Goal: Information Seeking & Learning: Find specific fact

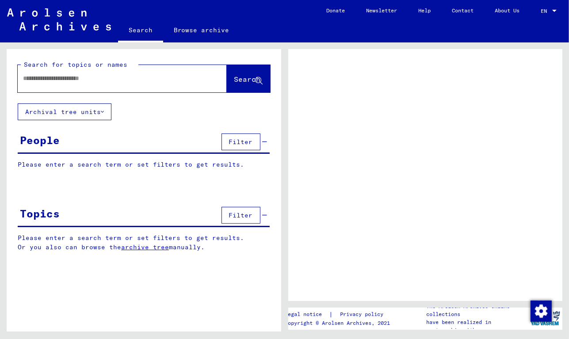
click at [96, 79] on input "text" at bounding box center [114, 78] width 182 height 9
type input "*****"
click at [23, 79] on input "*****" at bounding box center [114, 78] width 182 height 9
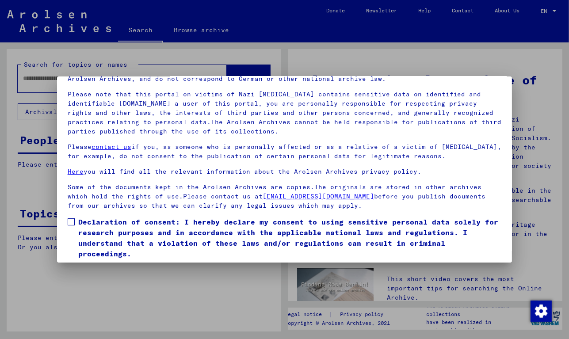
scroll to position [78, 0]
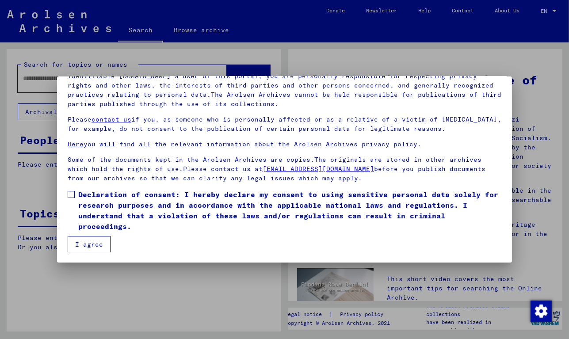
click at [74, 197] on label "Declaration of consent: I hereby declare my consent to using sensitive personal…" at bounding box center [285, 210] width 434 height 42
click at [99, 249] on button "I agree" at bounding box center [89, 244] width 43 height 17
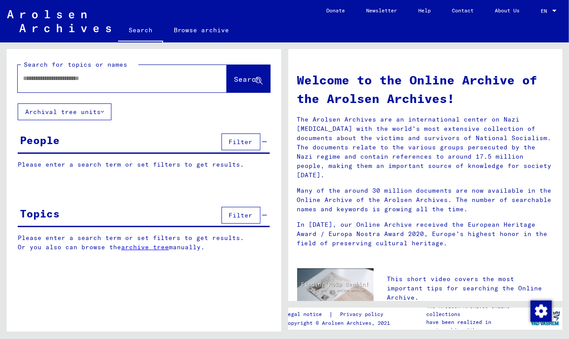
click at [27, 77] on input "text" at bounding box center [111, 78] width 177 height 9
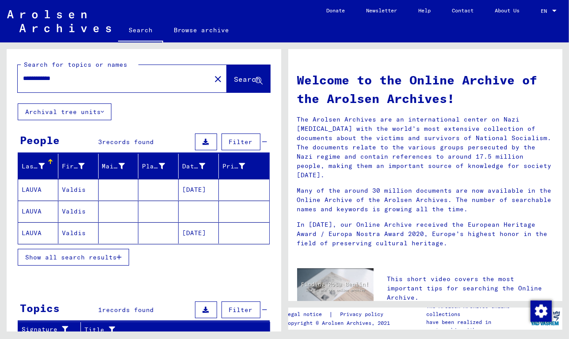
click at [123, 255] on button "Show all search results" at bounding box center [73, 257] width 111 height 17
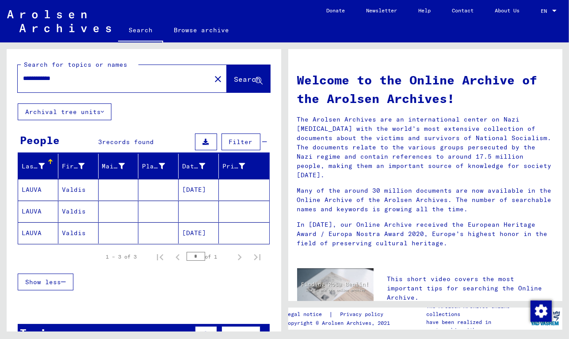
click at [204, 184] on mat-cell "[DATE]" at bounding box center [199, 189] width 40 height 21
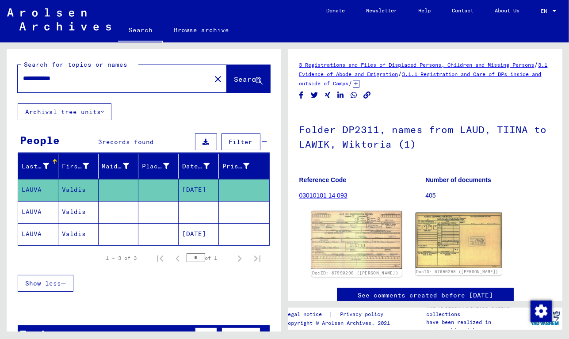
click at [334, 228] on img at bounding box center [356, 240] width 91 height 58
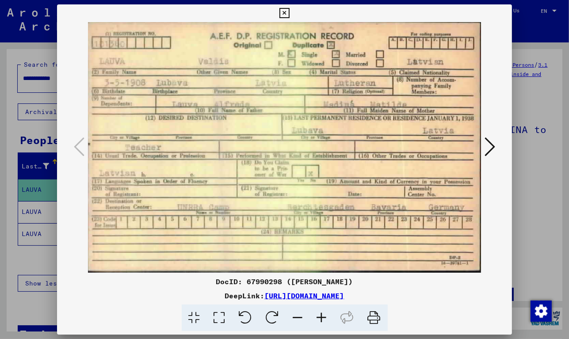
click at [286, 8] on icon at bounding box center [284, 13] width 10 height 11
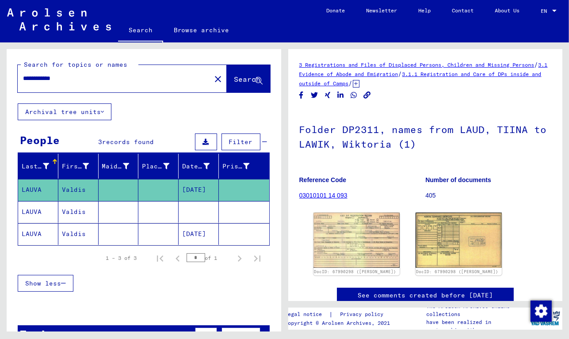
click at [195, 231] on mat-cell "[DATE]" at bounding box center [199, 234] width 40 height 22
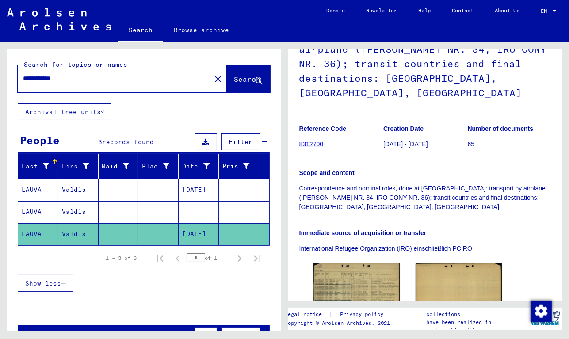
scroll to position [133, 0]
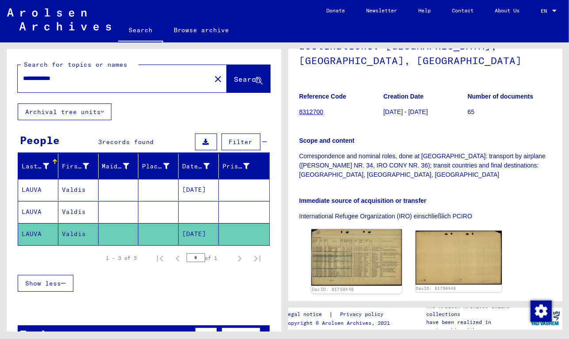
click at [342, 229] on img at bounding box center [356, 257] width 91 height 57
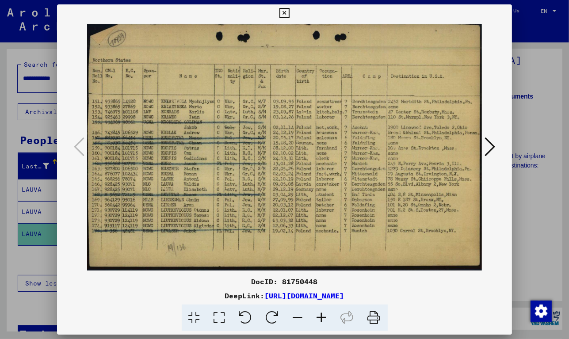
click at [323, 313] on icon at bounding box center [322, 317] width 24 height 27
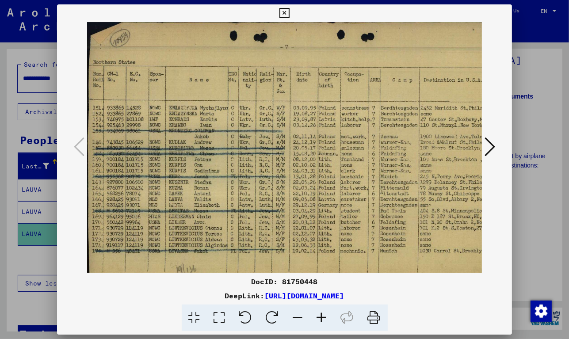
click at [322, 312] on icon at bounding box center [322, 317] width 24 height 27
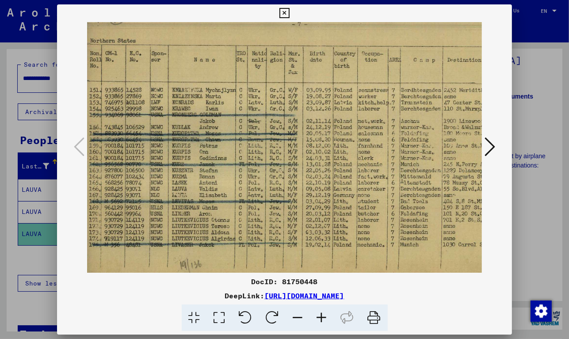
scroll to position [23, 5]
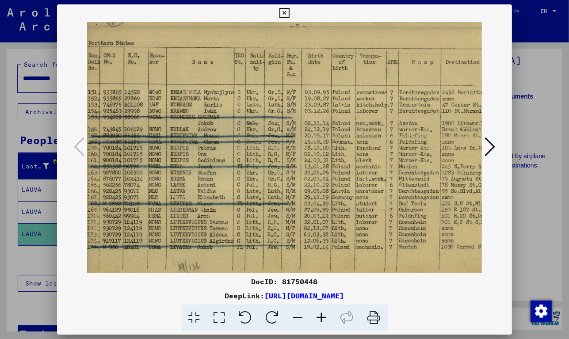
drag, startPoint x: 276, startPoint y: 242, endPoint x: 276, endPoint y: 228, distance: 14.6
click at [276, 228] on img at bounding box center [318, 147] width 472 height 295
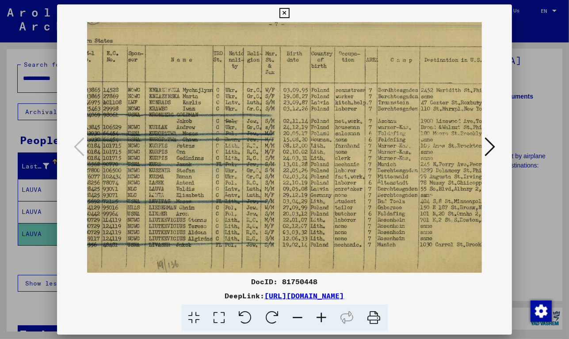
drag, startPoint x: 304, startPoint y: 196, endPoint x: 285, endPoint y: 194, distance: 20.0
click at [285, 194] on img at bounding box center [297, 144] width 472 height 295
click at [297, 315] on icon at bounding box center [298, 317] width 24 height 27
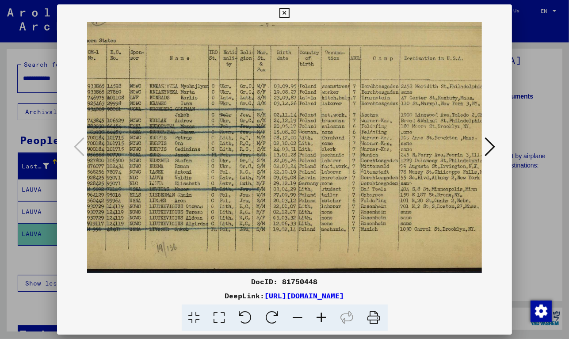
scroll to position [22, 20]
drag, startPoint x: 324, startPoint y: 234, endPoint x: 340, endPoint y: 227, distance: 18.0
click at [340, 227] on img at bounding box center [285, 136] width 437 height 273
click at [285, 12] on icon at bounding box center [284, 13] width 10 height 11
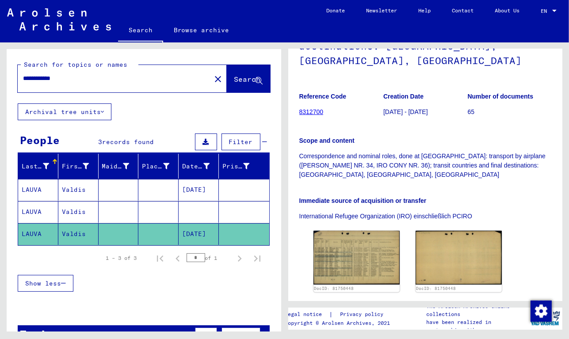
click at [160, 210] on mat-cell at bounding box center [158, 212] width 40 height 22
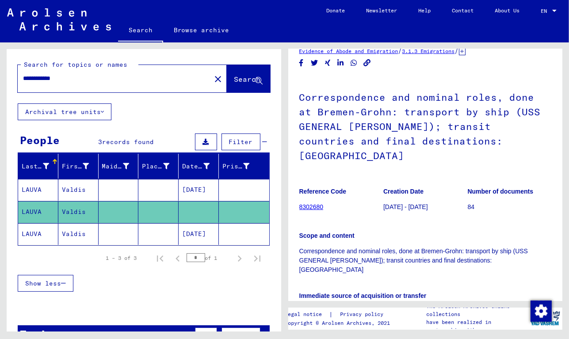
scroll to position [133, 0]
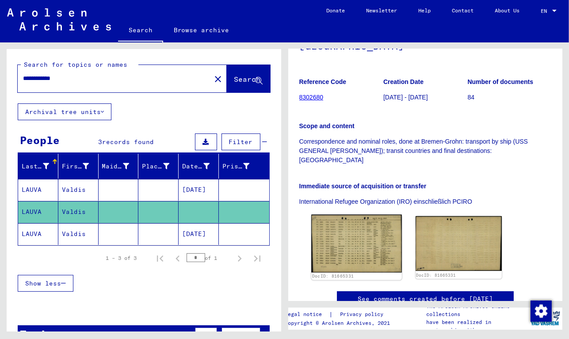
click at [348, 230] on img at bounding box center [356, 244] width 91 height 58
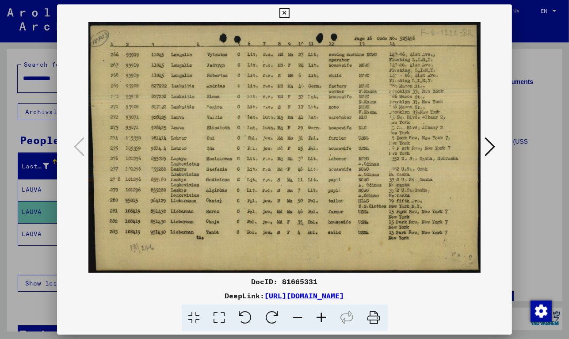
click at [348, 230] on img at bounding box center [284, 147] width 395 height 251
drag, startPoint x: 269, startPoint y: 111, endPoint x: 278, endPoint y: 159, distance: 48.6
click at [278, 159] on img at bounding box center [284, 147] width 395 height 251
click at [323, 315] on icon at bounding box center [322, 317] width 24 height 27
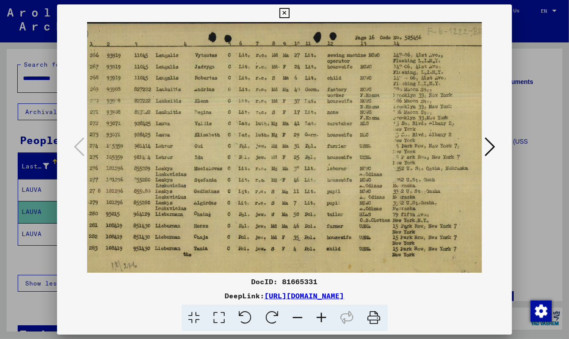
scroll to position [3, 20]
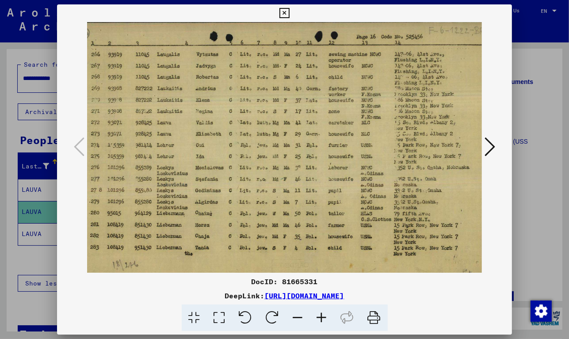
drag, startPoint x: 304, startPoint y: 167, endPoint x: 256, endPoint y: 198, distance: 57.5
click at [256, 198] on img at bounding box center [280, 155] width 427 height 273
click at [283, 11] on icon at bounding box center [284, 13] width 10 height 11
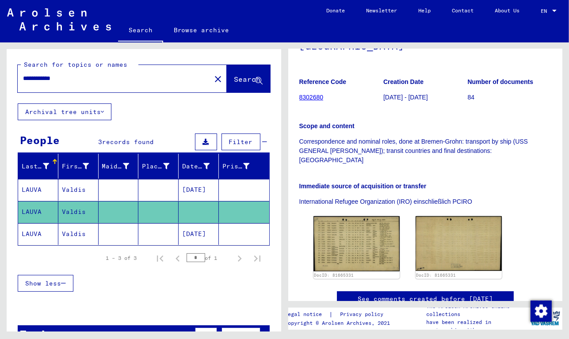
drag, startPoint x: 46, startPoint y: 79, endPoint x: 18, endPoint y: 77, distance: 27.9
click at [18, 77] on div "**********" at bounding box center [112, 78] width 188 height 20
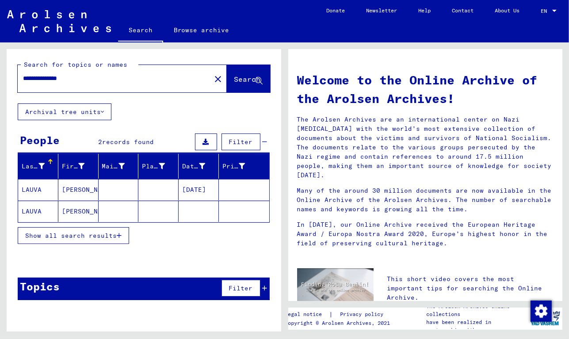
click at [120, 234] on icon "button" at bounding box center [119, 235] width 5 height 6
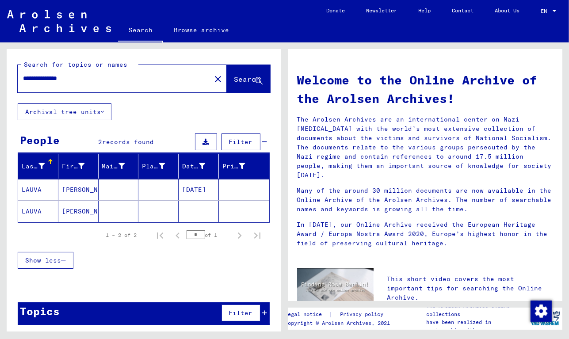
click at [84, 194] on mat-cell "[PERSON_NAME]" at bounding box center [78, 189] width 40 height 21
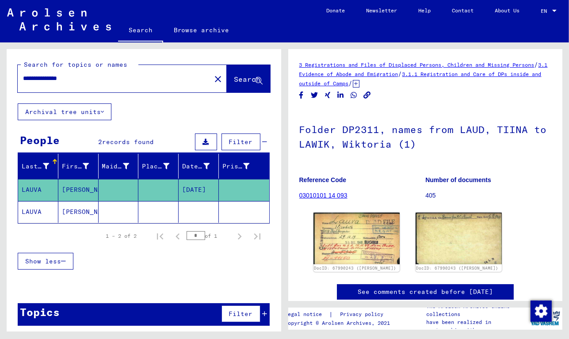
click at [69, 215] on mat-cell "[PERSON_NAME]" at bounding box center [78, 212] width 40 height 22
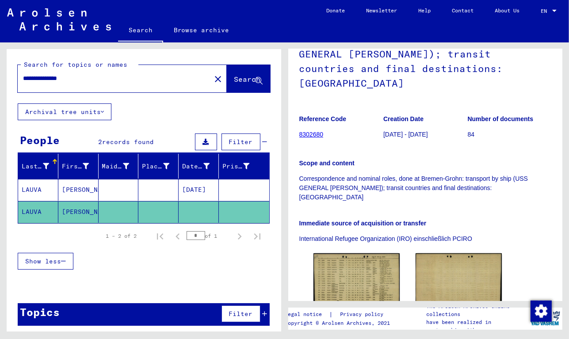
scroll to position [133, 0]
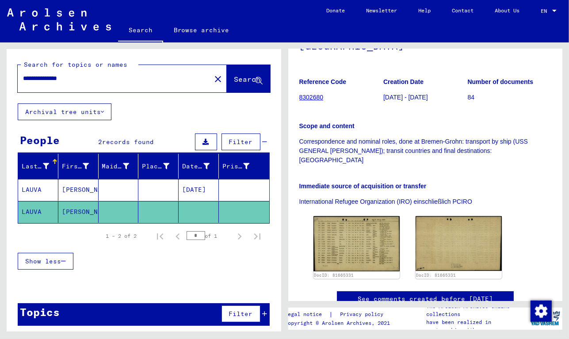
click at [190, 190] on mat-cell "[DATE]" at bounding box center [199, 190] width 40 height 22
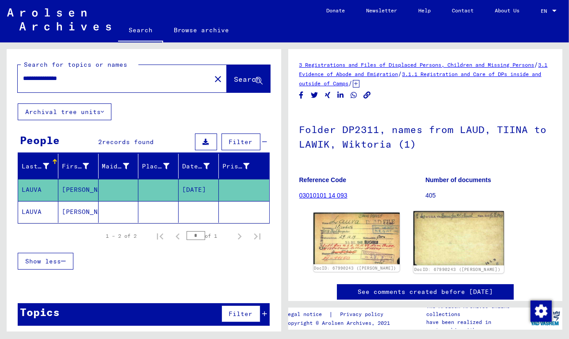
click at [439, 228] on img at bounding box center [458, 238] width 91 height 54
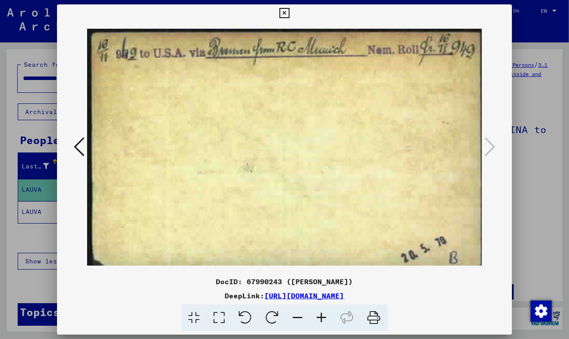
click at [72, 144] on button at bounding box center [79, 147] width 16 height 25
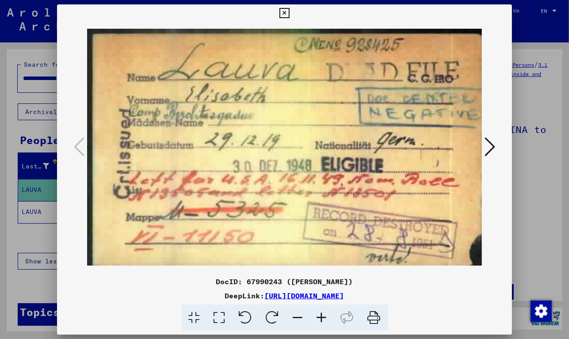
click at [285, 11] on icon at bounding box center [284, 13] width 10 height 11
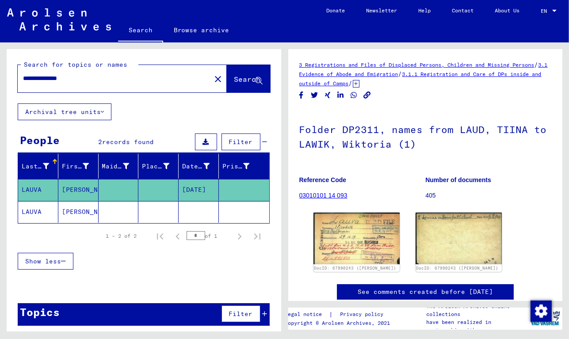
click at [53, 81] on input "**********" at bounding box center [114, 78] width 182 height 9
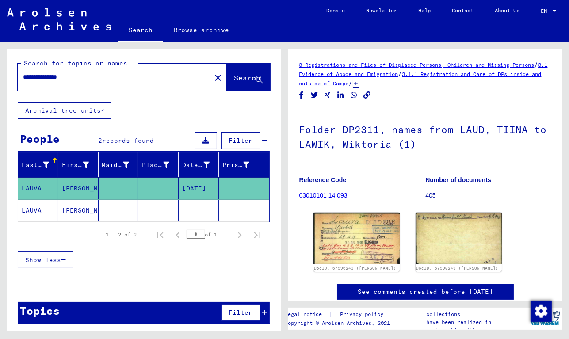
click at [36, 78] on input "**********" at bounding box center [114, 76] width 182 height 9
type input "**********"
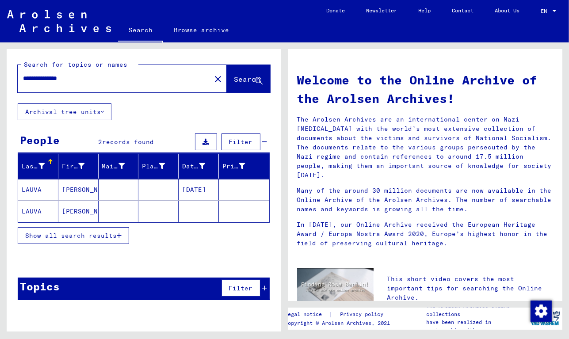
click at [121, 232] on icon "button" at bounding box center [119, 235] width 5 height 6
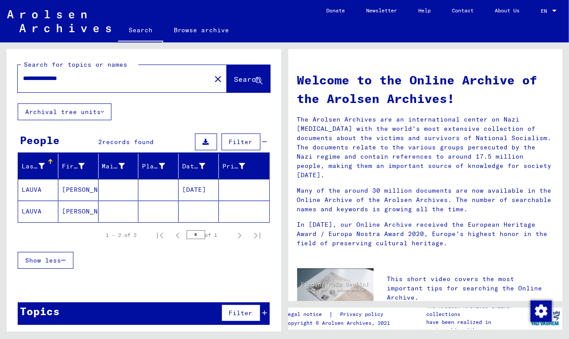
click at [204, 189] on mat-cell "[DATE]" at bounding box center [199, 189] width 40 height 21
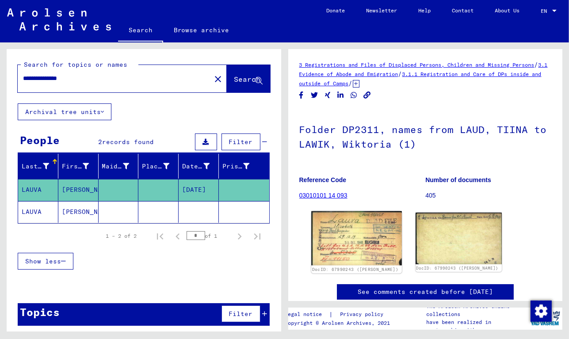
click at [348, 231] on img at bounding box center [356, 238] width 91 height 54
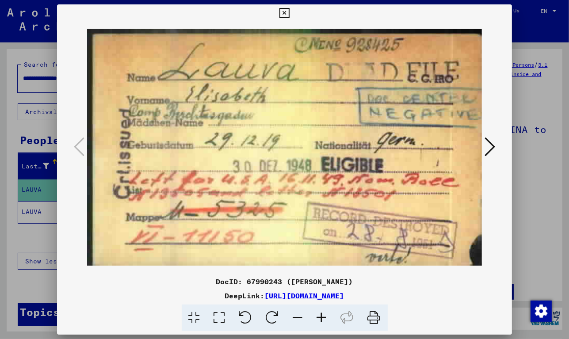
click at [287, 16] on icon at bounding box center [284, 13] width 10 height 11
